Goal: Task Accomplishment & Management: Use online tool/utility

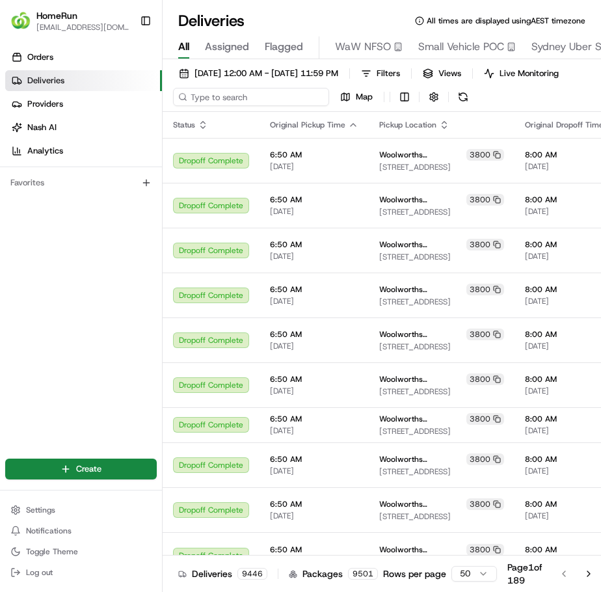
click at [246, 101] on input at bounding box center [251, 97] width 156 height 18
paste input "264817073"
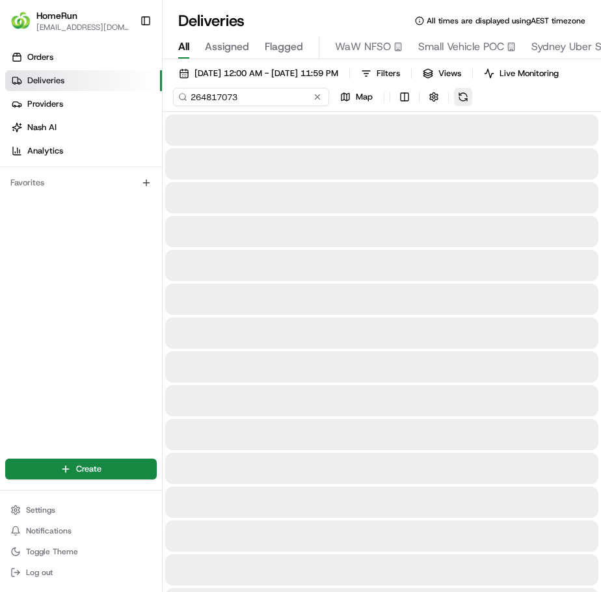
type input "264817073"
click at [463, 103] on div "16/08/2025 12:00 AM - 23/08/2025 11:59 PM Filters Views Live Monitoring 2648170…" at bounding box center [382, 87] width 439 height 47
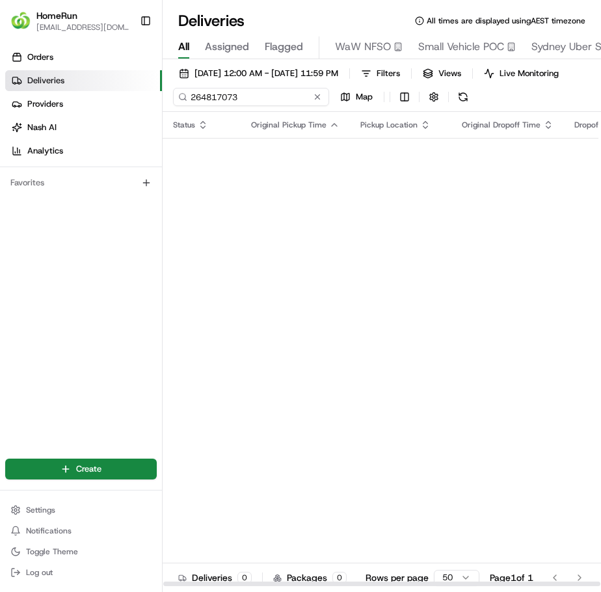
click at [257, 106] on input "264817073" at bounding box center [251, 97] width 156 height 18
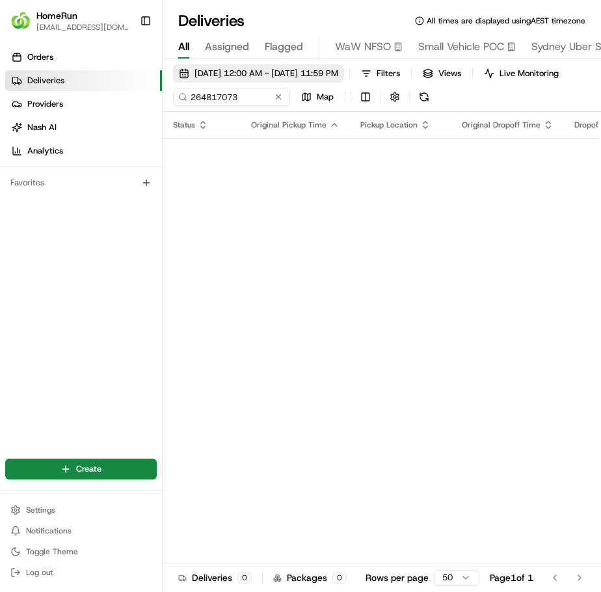
click at [338, 74] on span "16/08/2025 12:00 AM - 23/08/2025 11:59 PM" at bounding box center [267, 74] width 144 height 12
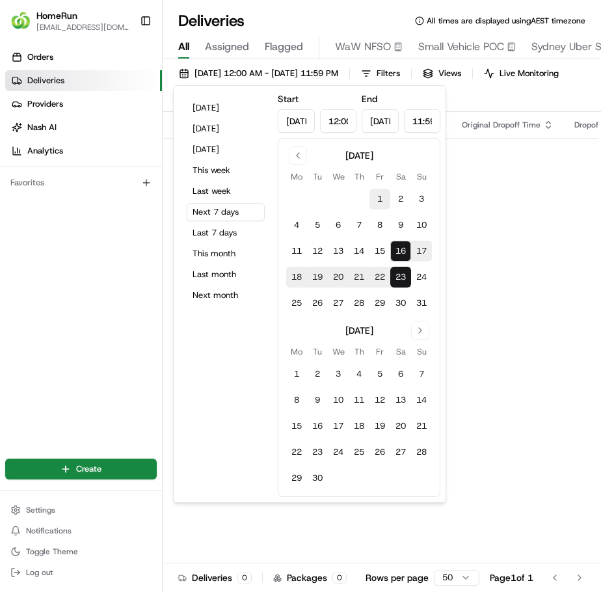
click at [381, 199] on button "1" at bounding box center [380, 199] width 21 height 21
type input "Aug 1, 2025"
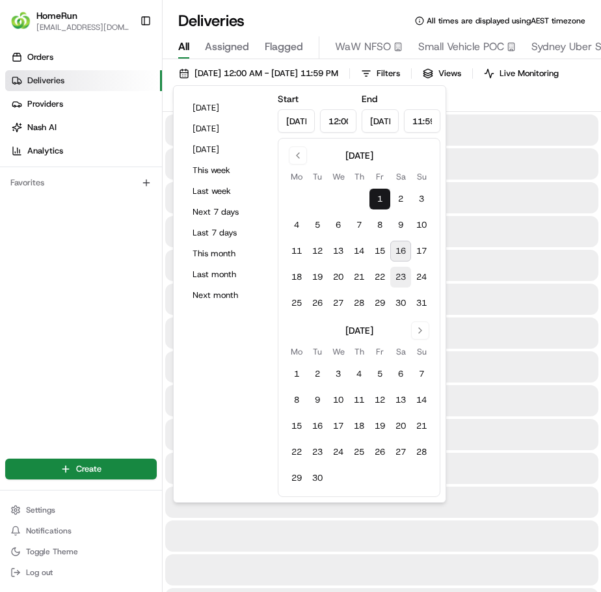
click at [404, 268] on button "23" at bounding box center [400, 277] width 21 height 21
type input "Aug 23, 2025"
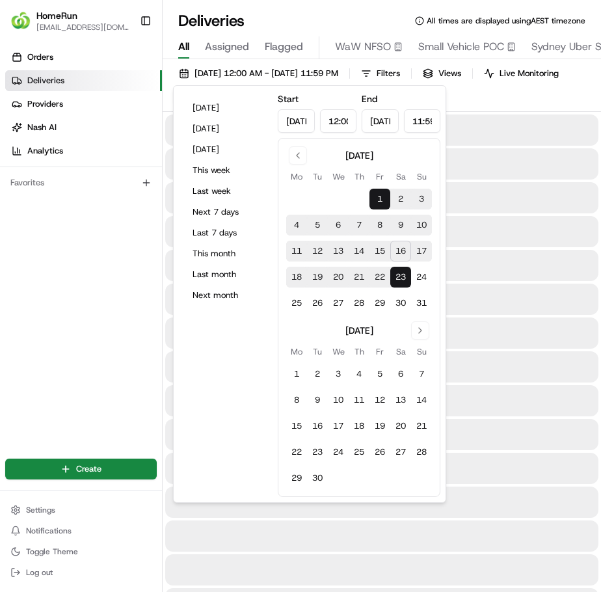
click at [491, 213] on div at bounding box center [381, 197] width 433 height 31
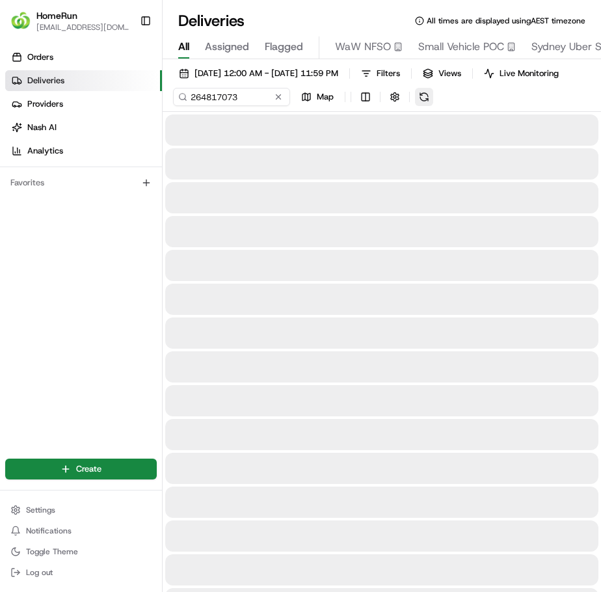
click at [427, 106] on button at bounding box center [424, 97] width 18 height 18
click at [249, 105] on input "264817073" at bounding box center [251, 97] width 156 height 18
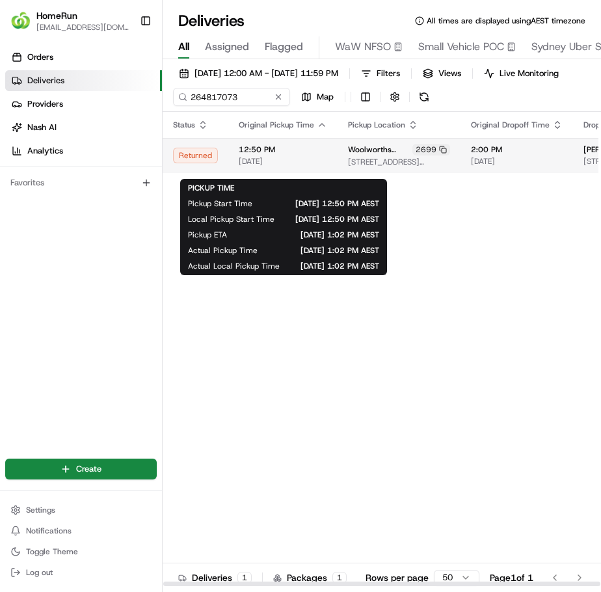
click at [303, 155] on span "12:50 PM" at bounding box center [283, 149] width 88 height 10
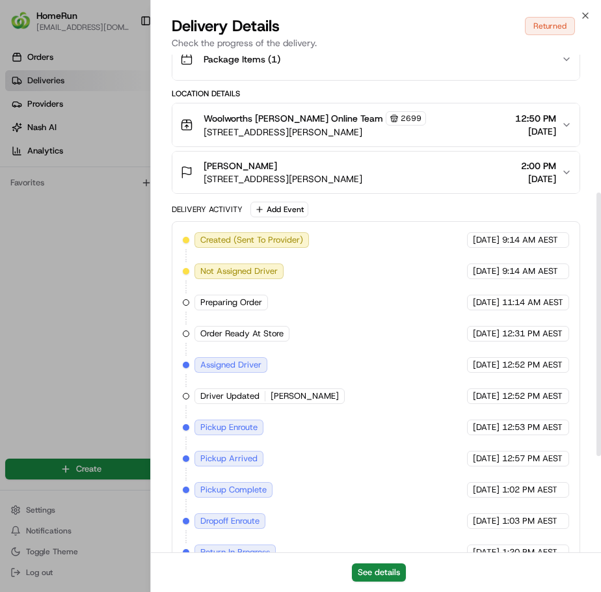
scroll to position [442, 0]
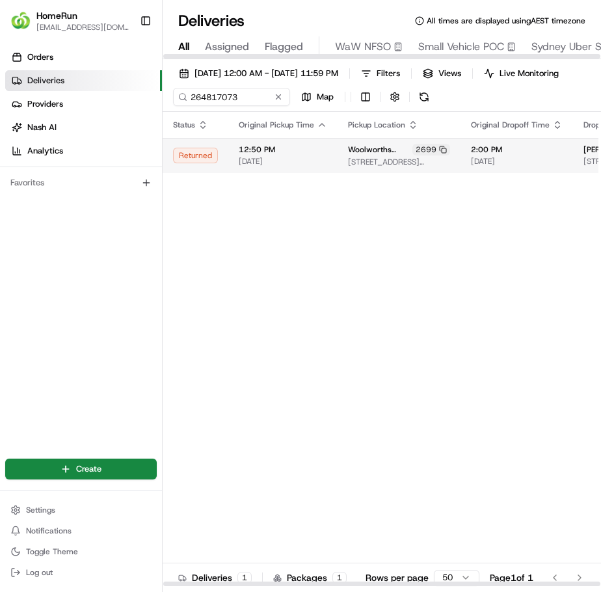
click at [320, 165] on div "12:50 PM 15/08/2025" at bounding box center [283, 155] width 88 height 22
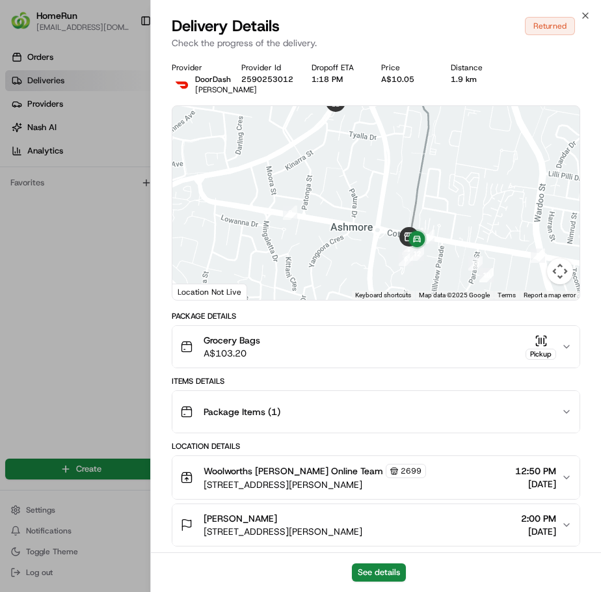
click at [395, 563] on div "See details" at bounding box center [376, 572] width 450 height 40
click at [396, 574] on button "See details" at bounding box center [379, 572] width 54 height 18
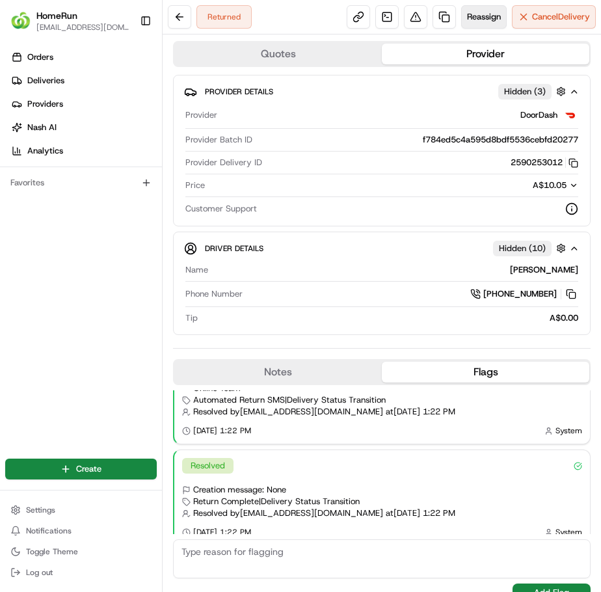
click at [467, 16] on span "Reassign" at bounding box center [484, 17] width 34 height 12
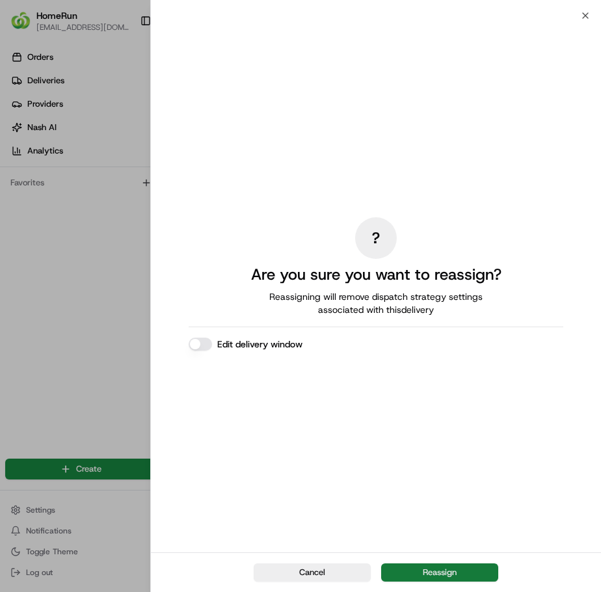
click at [457, 571] on button "Reassign" at bounding box center [439, 572] width 117 height 18
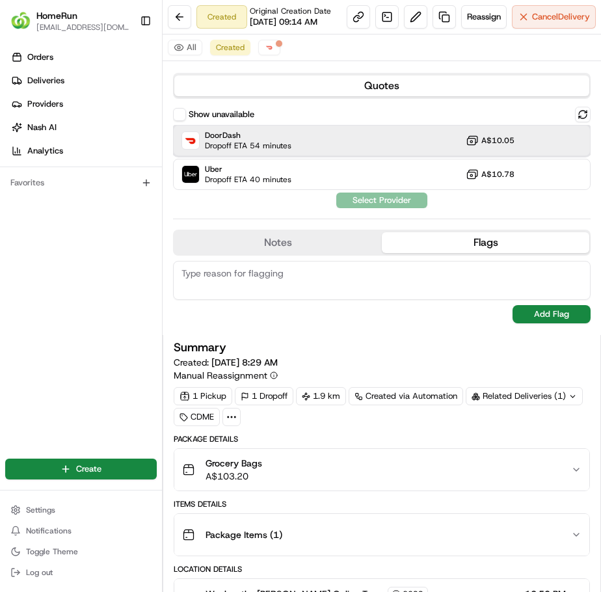
click at [310, 156] on div "DoorDash Dropoff ETA 54 minutes A$10.05" at bounding box center [382, 140] width 418 height 31
click at [373, 208] on button "Assign Provider" at bounding box center [382, 201] width 92 height 16
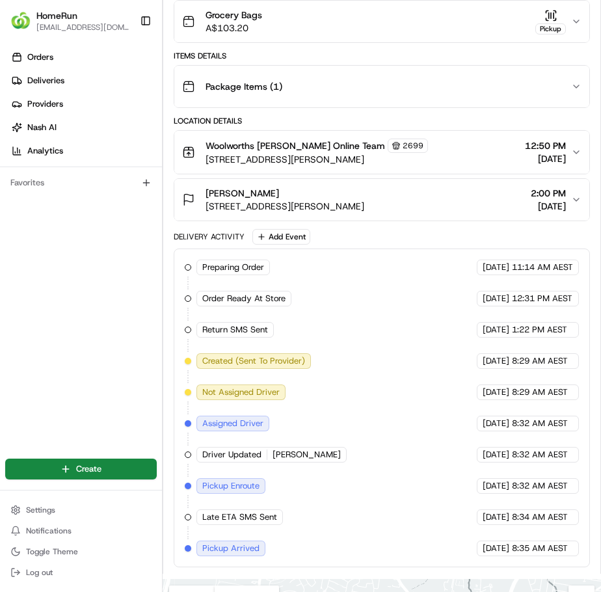
scroll to position [861, 0]
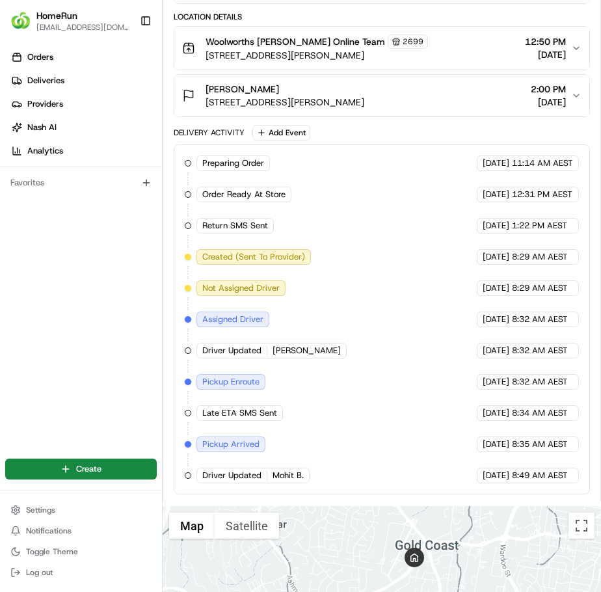
click at [100, 295] on div "Orders Deliveries Providers [PERSON_NAME] Analytics Favorites" at bounding box center [81, 244] width 162 height 404
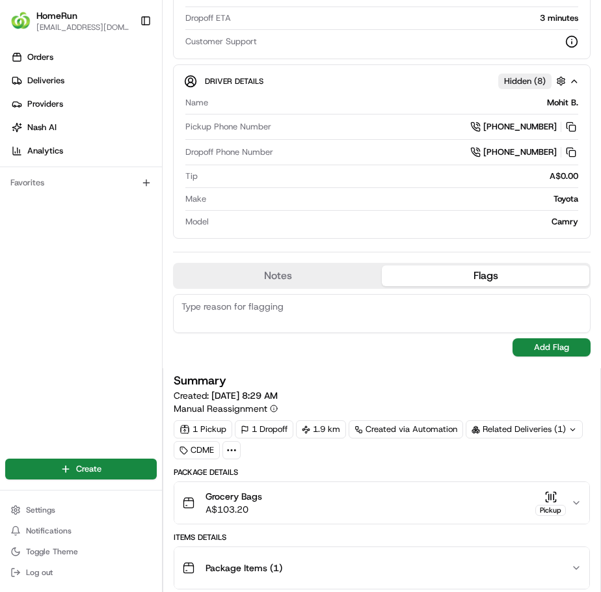
scroll to position [0, 0]
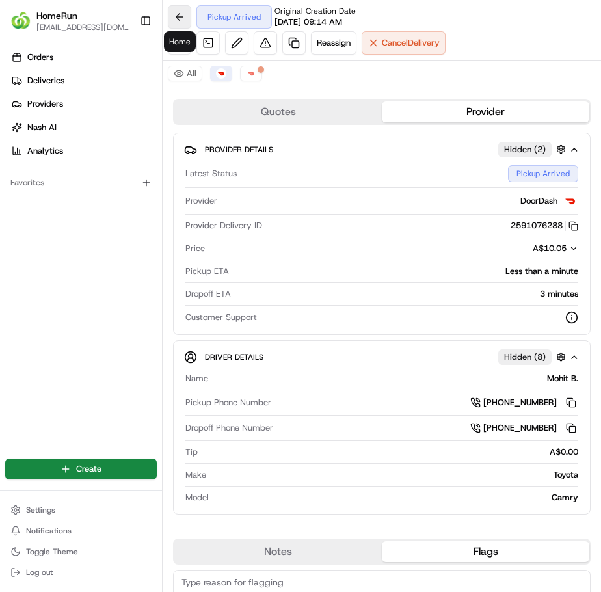
click at [174, 14] on button at bounding box center [179, 16] width 23 height 23
